Goal: Task Accomplishment & Management: Use online tool/utility

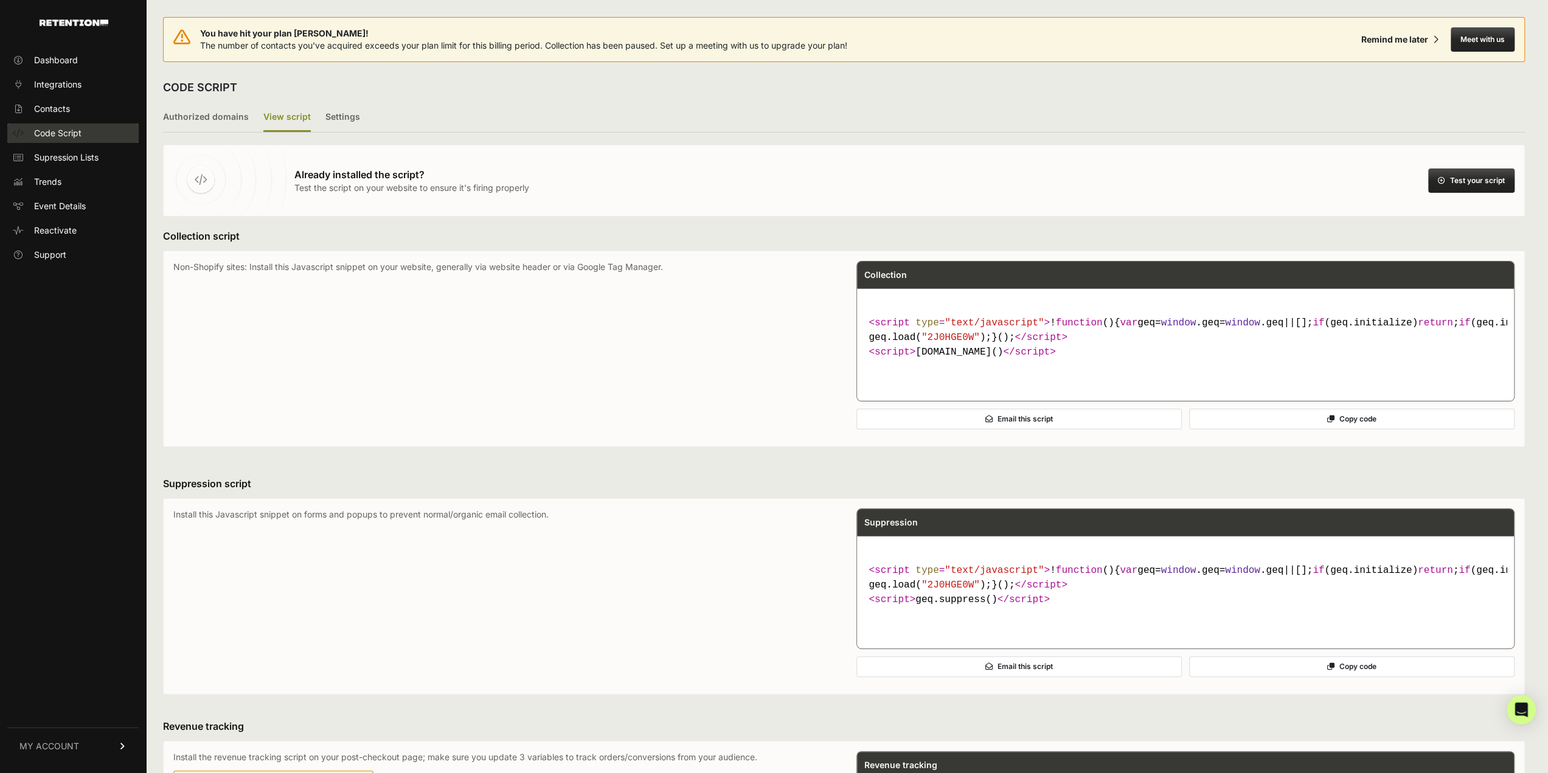
click at [66, 132] on span "Code Script" at bounding box center [57, 133] width 47 height 12
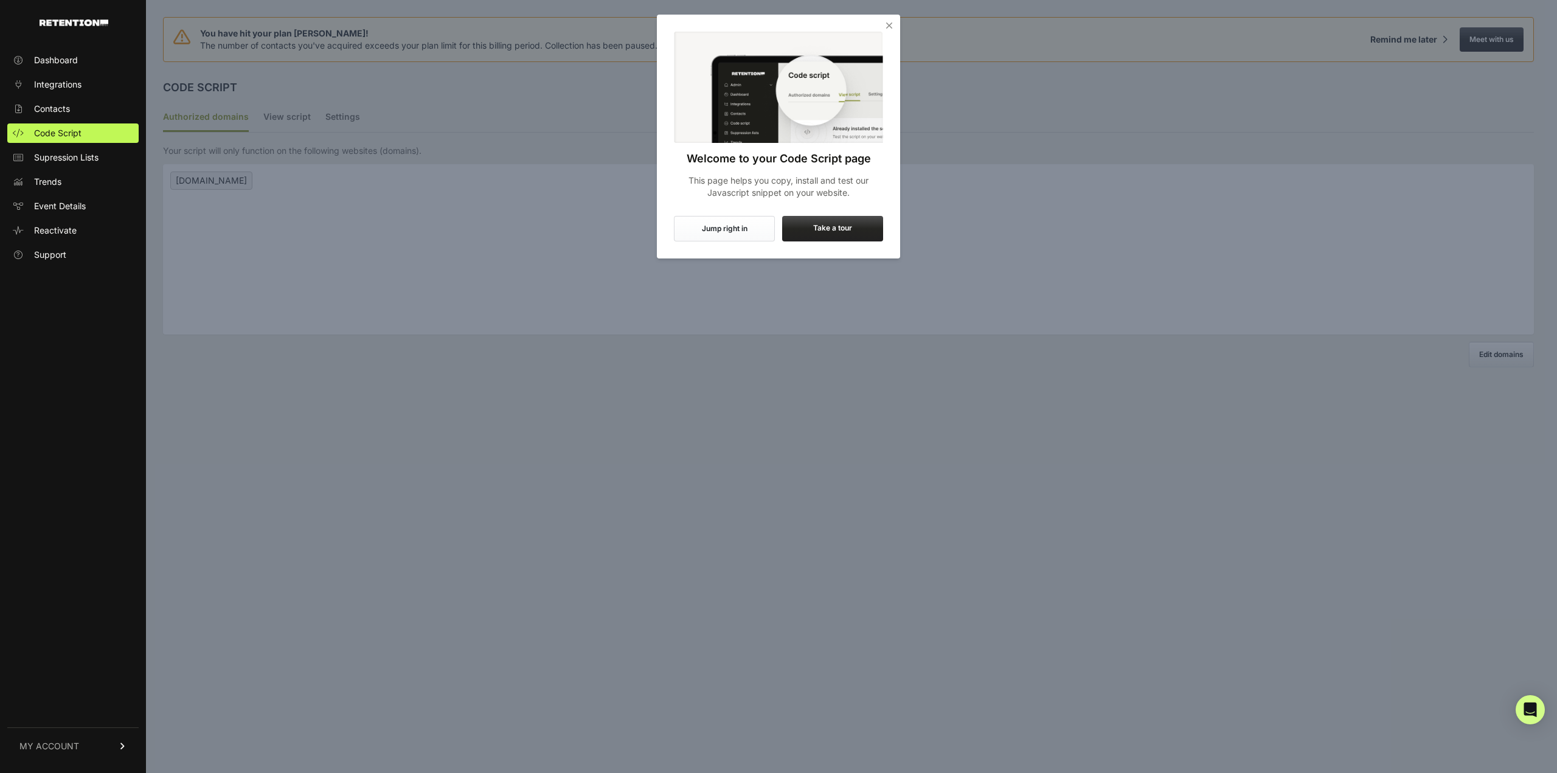
click at [894, 25] on icon "Close" at bounding box center [889, 25] width 12 height 12
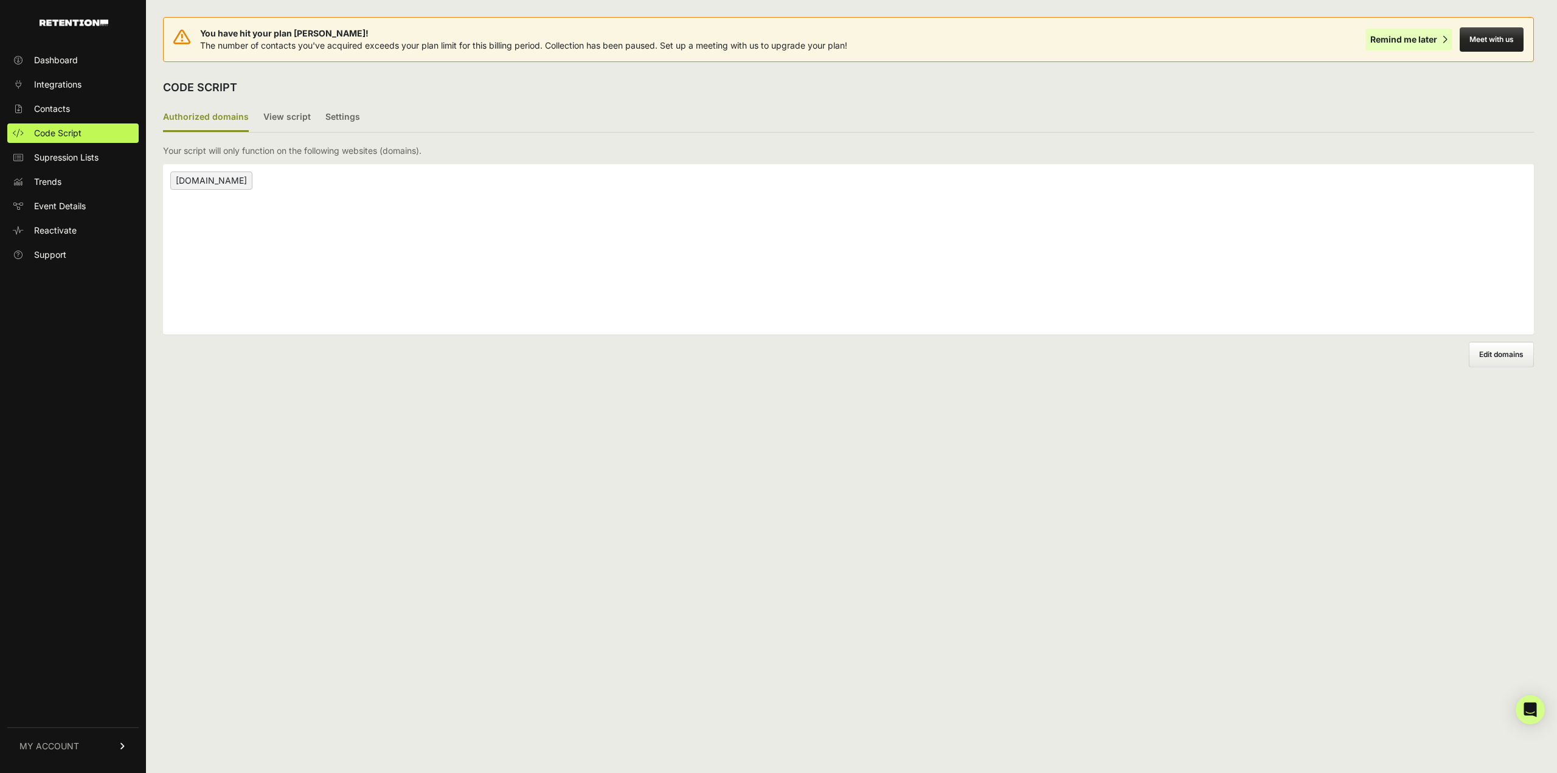
click at [1400, 40] on div "Remind me later" at bounding box center [1403, 39] width 67 height 12
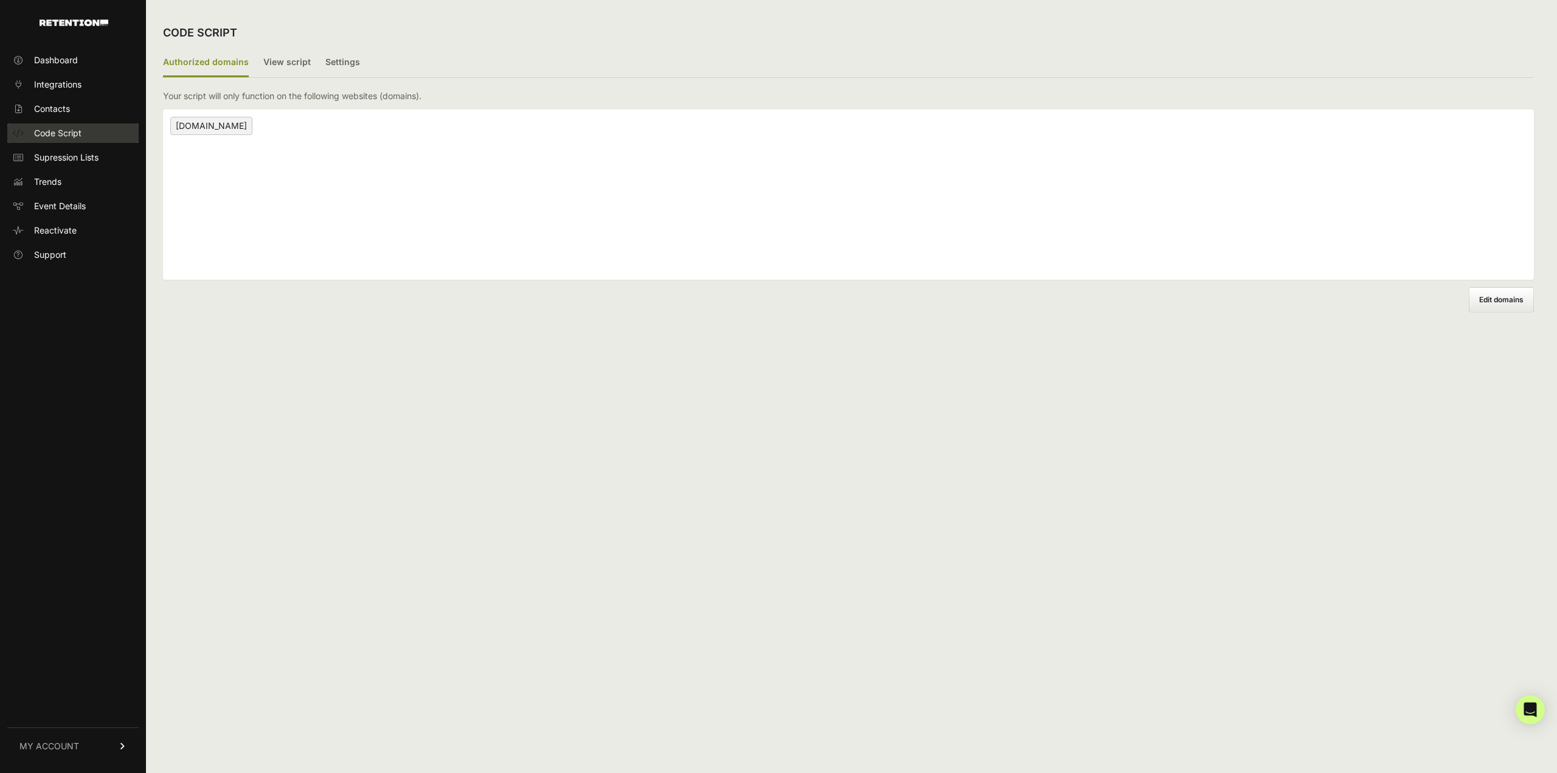
click at [68, 135] on span "Code Script" at bounding box center [57, 133] width 47 height 12
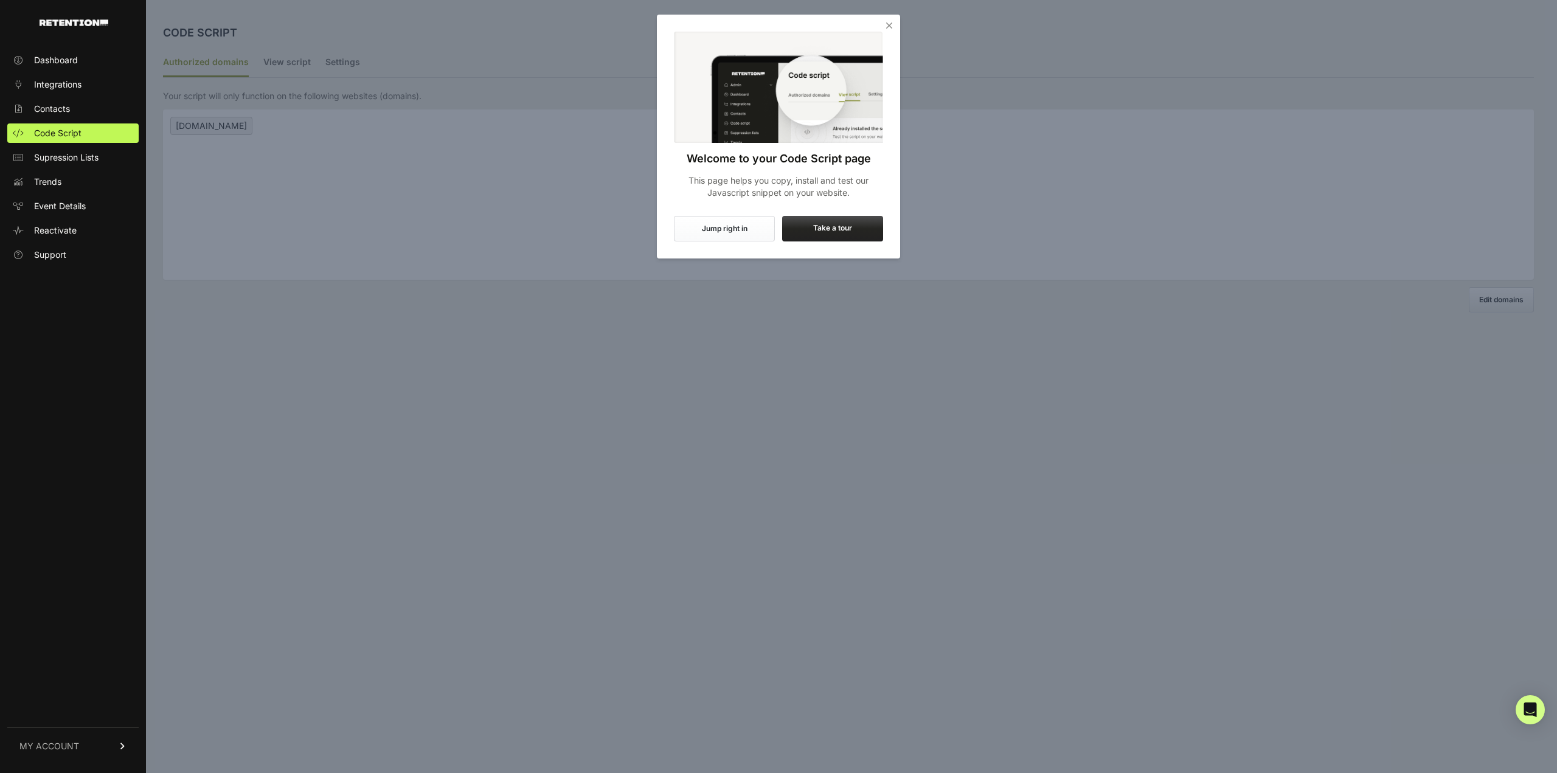
click at [888, 27] on icon "Close" at bounding box center [889, 25] width 12 height 12
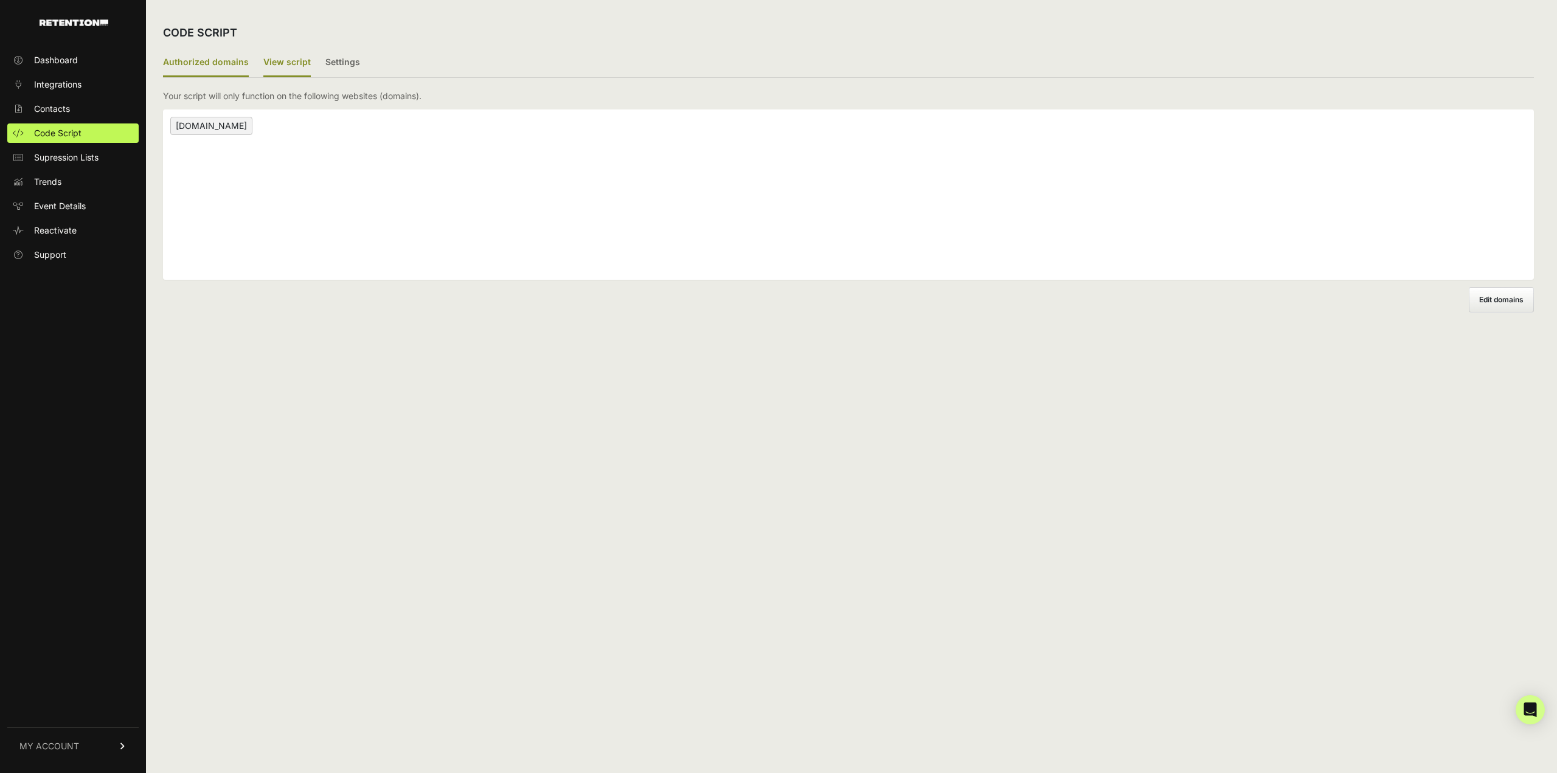
click at [288, 63] on label "View script" at bounding box center [286, 63] width 47 height 29
click at [0, 0] on input "View script" at bounding box center [0, 0] width 0 height 0
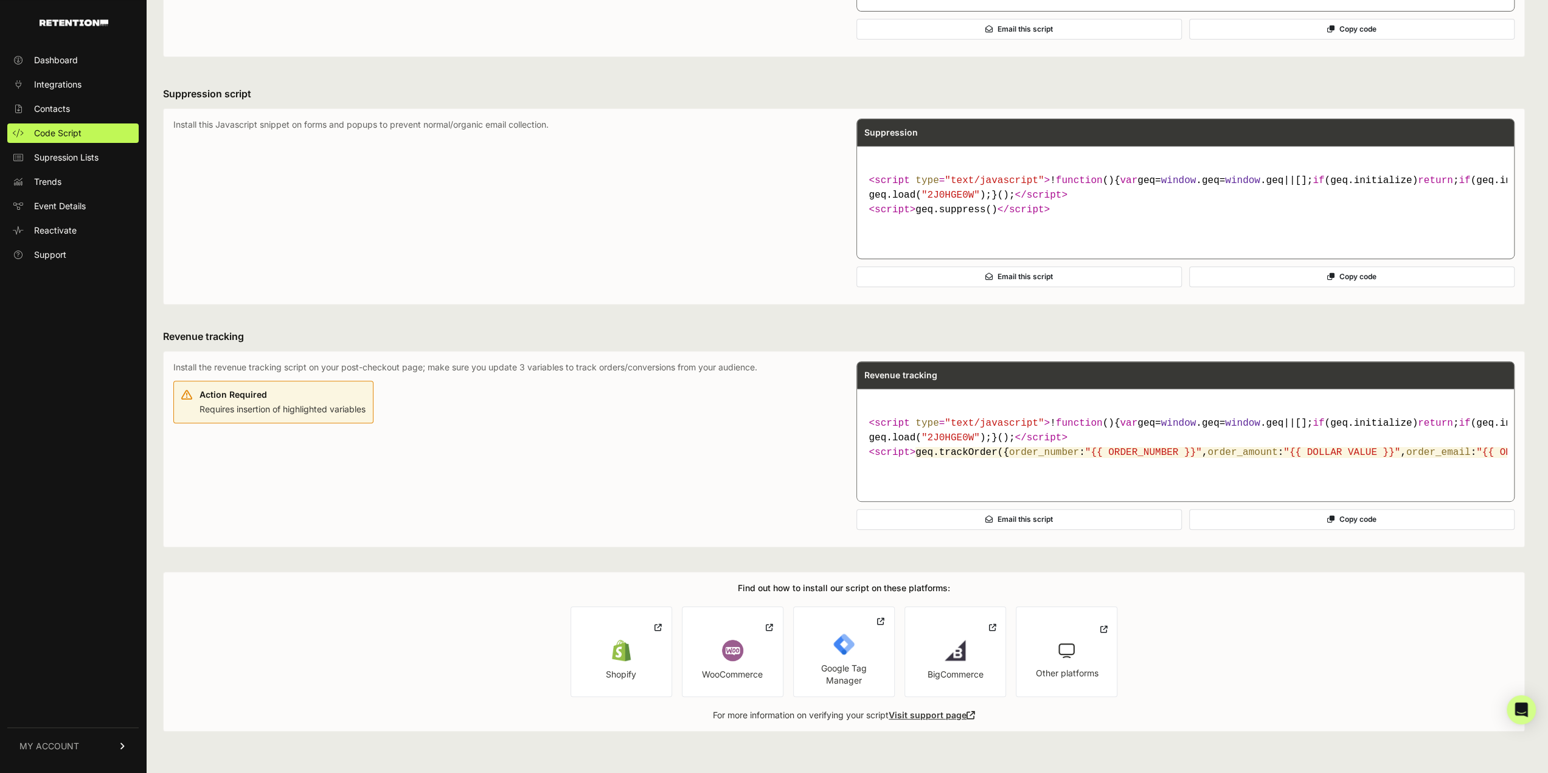
scroll to position [445, 0]
click at [1385, 524] on button "Copy code" at bounding box center [1351, 519] width 325 height 21
